Goal: Browse casually: Explore the website without a specific task or goal

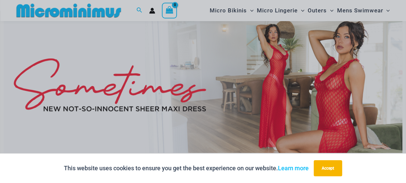
scroll to position [201, 0]
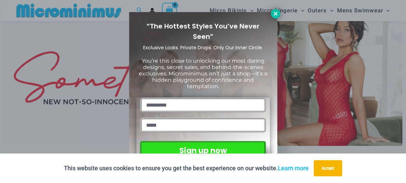
click at [278, 12] on button at bounding box center [275, 13] width 9 height 9
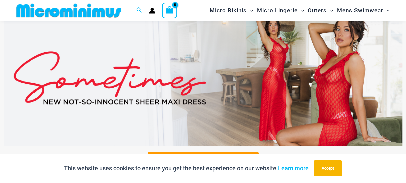
click at [262, 50] on img at bounding box center [203, 77] width 398 height 135
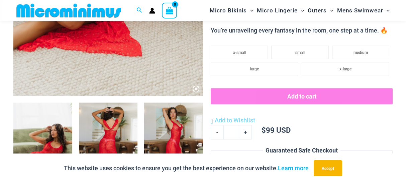
scroll to position [258, 0]
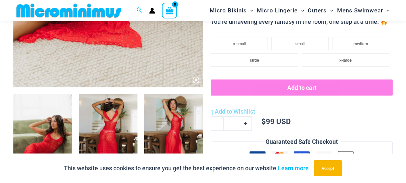
click at [52, 126] on img at bounding box center [42, 138] width 59 height 88
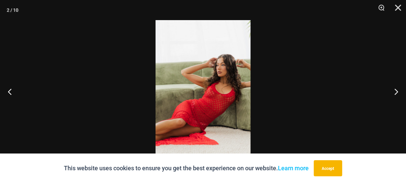
click at [202, 84] on img at bounding box center [202, 91] width 95 height 142
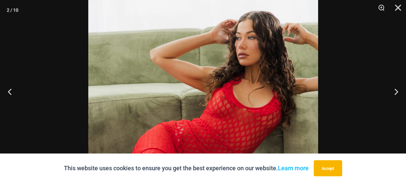
click at [204, 82] on img at bounding box center [203, 101] width 230 height 344
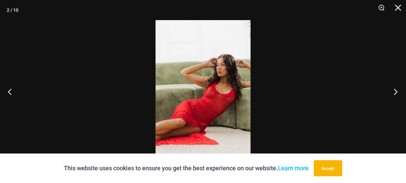
click at [398, 92] on button "Next" at bounding box center [393, 91] width 25 height 33
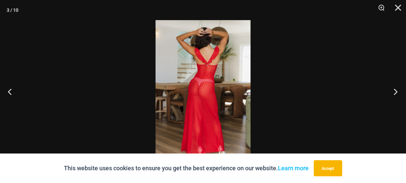
click at [397, 92] on button "Next" at bounding box center [393, 91] width 25 height 33
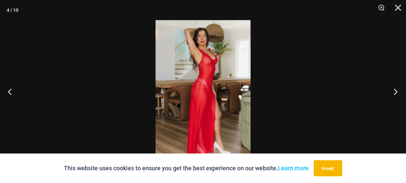
click at [397, 92] on button "Next" at bounding box center [393, 91] width 25 height 33
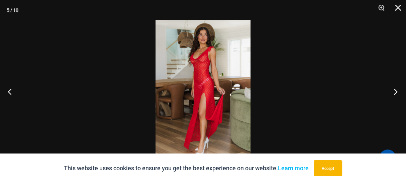
click at [396, 92] on button "Next" at bounding box center [393, 91] width 25 height 33
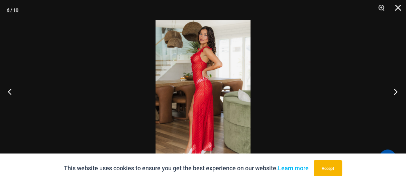
click at [397, 92] on button "Next" at bounding box center [393, 91] width 25 height 33
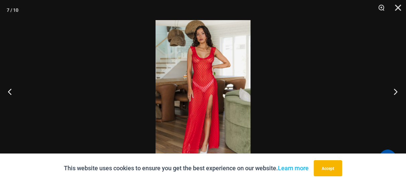
click at [397, 91] on button "Next" at bounding box center [393, 91] width 25 height 33
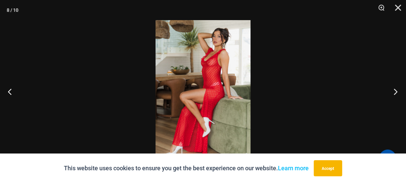
click at [397, 91] on button "Next" at bounding box center [393, 91] width 25 height 33
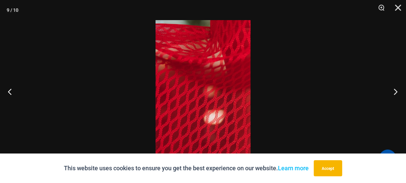
click at [397, 90] on button "Next" at bounding box center [393, 91] width 25 height 33
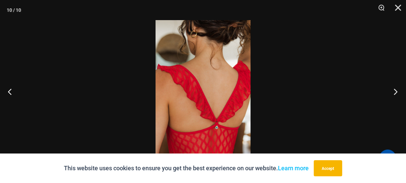
click at [397, 90] on button "Next" at bounding box center [393, 91] width 25 height 33
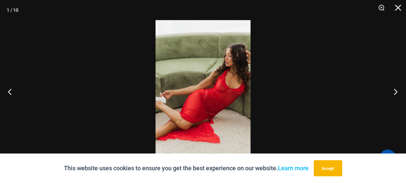
click at [397, 89] on button "Next" at bounding box center [393, 91] width 25 height 33
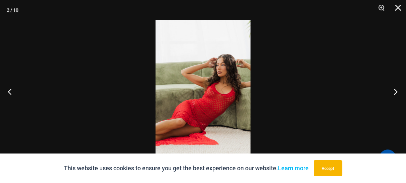
click at [396, 89] on button "Next" at bounding box center [393, 91] width 25 height 33
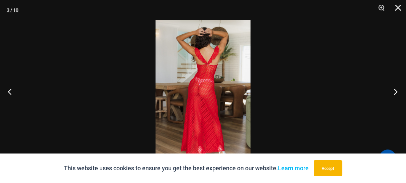
click at [396, 89] on button "Next" at bounding box center [393, 91] width 25 height 33
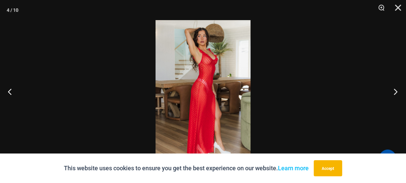
click at [397, 88] on button "Next" at bounding box center [393, 91] width 25 height 33
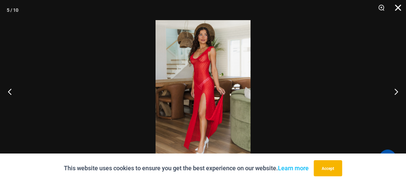
click at [400, 9] on button "Close" at bounding box center [395, 10] width 17 height 20
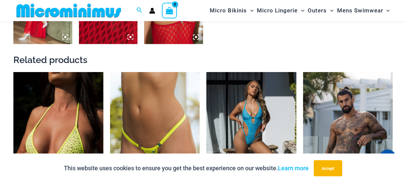
scroll to position [594, 0]
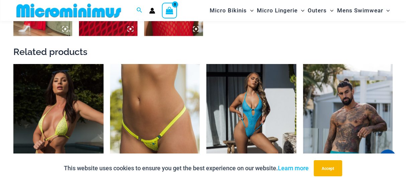
click at [56, 104] on img at bounding box center [58, 131] width 90 height 135
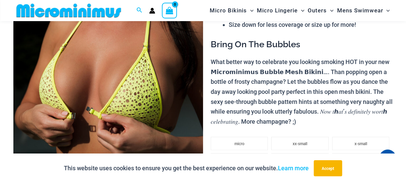
scroll to position [272, 0]
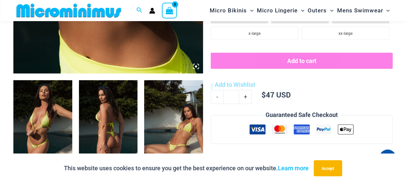
click at [43, 104] on img at bounding box center [42, 124] width 59 height 88
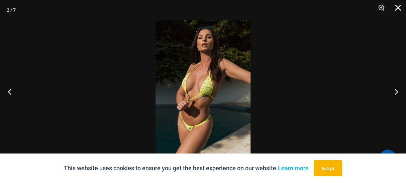
click at [234, 74] on img at bounding box center [202, 91] width 95 height 142
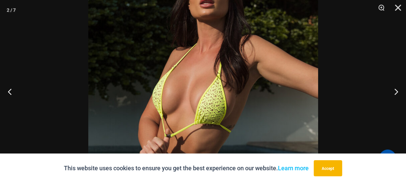
click at [234, 74] on img at bounding box center [203, 115] width 230 height 344
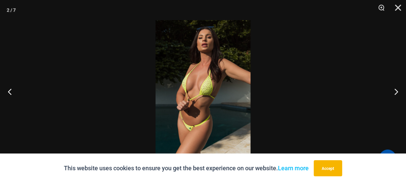
click at [204, 119] on img at bounding box center [202, 91] width 95 height 142
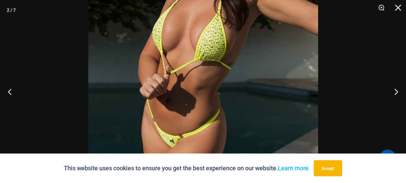
click at [205, 118] on img at bounding box center [203, 52] width 230 height 344
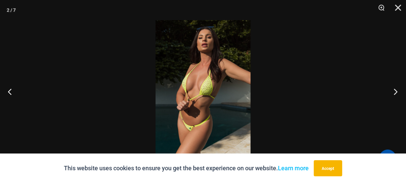
click at [397, 93] on button "Next" at bounding box center [393, 91] width 25 height 33
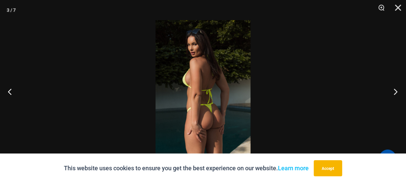
click at [397, 92] on button "Next" at bounding box center [393, 91] width 25 height 33
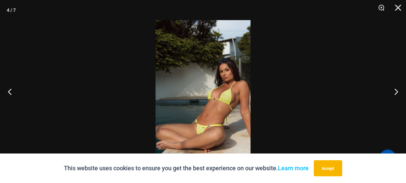
click at [214, 120] on img at bounding box center [202, 91] width 95 height 142
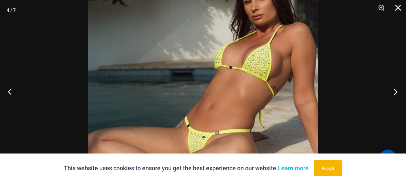
click at [394, 91] on button "Next" at bounding box center [393, 91] width 25 height 33
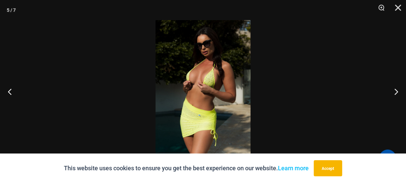
click at [199, 71] on img at bounding box center [202, 91] width 95 height 142
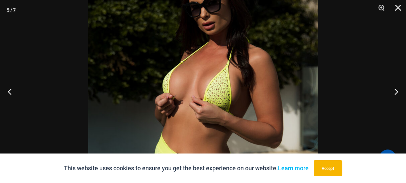
click at [199, 71] on img at bounding box center [203, 120] width 230 height 344
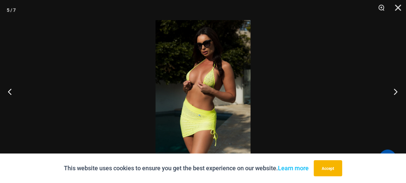
click at [396, 93] on button "Next" at bounding box center [393, 91] width 25 height 33
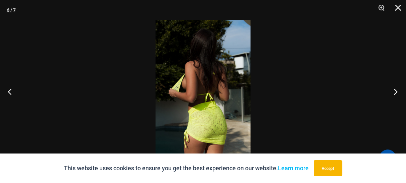
click at [396, 93] on button "Next" at bounding box center [393, 91] width 25 height 33
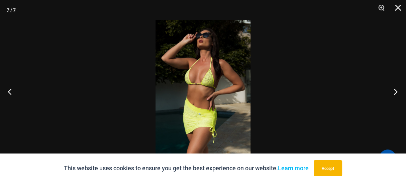
click at [396, 93] on button "Next" at bounding box center [393, 91] width 25 height 33
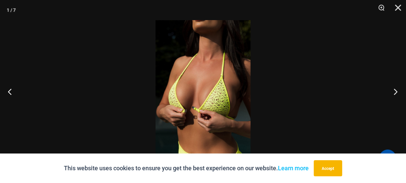
click at [397, 93] on button "Next" at bounding box center [393, 91] width 25 height 33
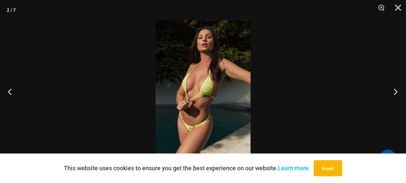
click at [397, 93] on button "Next" at bounding box center [393, 91] width 25 height 33
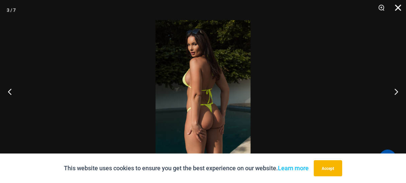
click at [399, 9] on button "Close" at bounding box center [395, 10] width 17 height 20
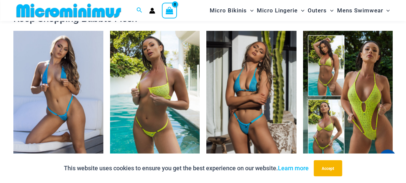
scroll to position [582, 0]
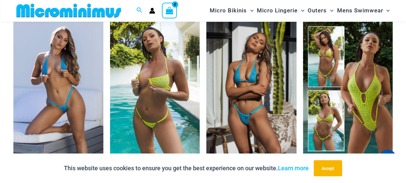
click at [249, 84] on img at bounding box center [251, 89] width 90 height 135
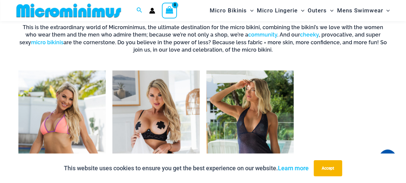
scroll to position [479, 0]
